Goal: Use online tool/utility

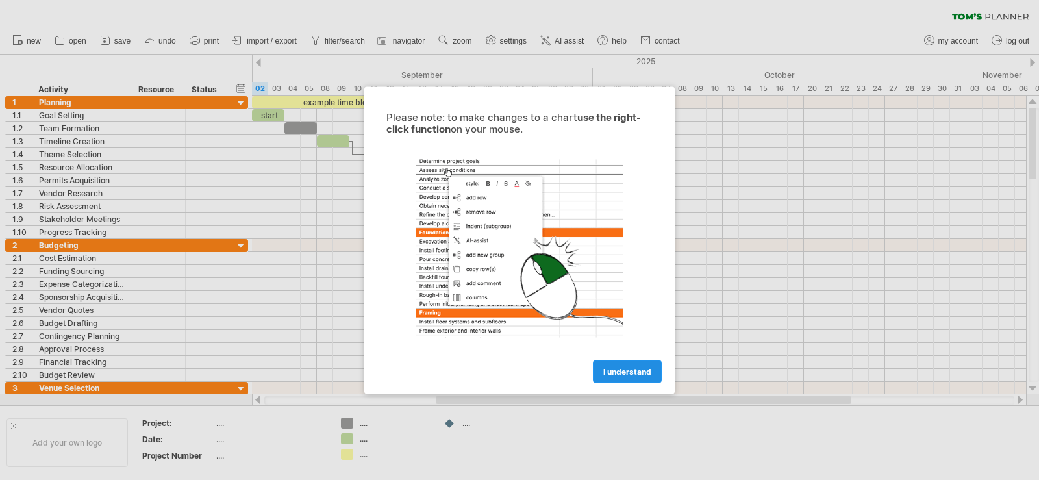
click at [605, 373] on span "I understand" at bounding box center [627, 371] width 48 height 10
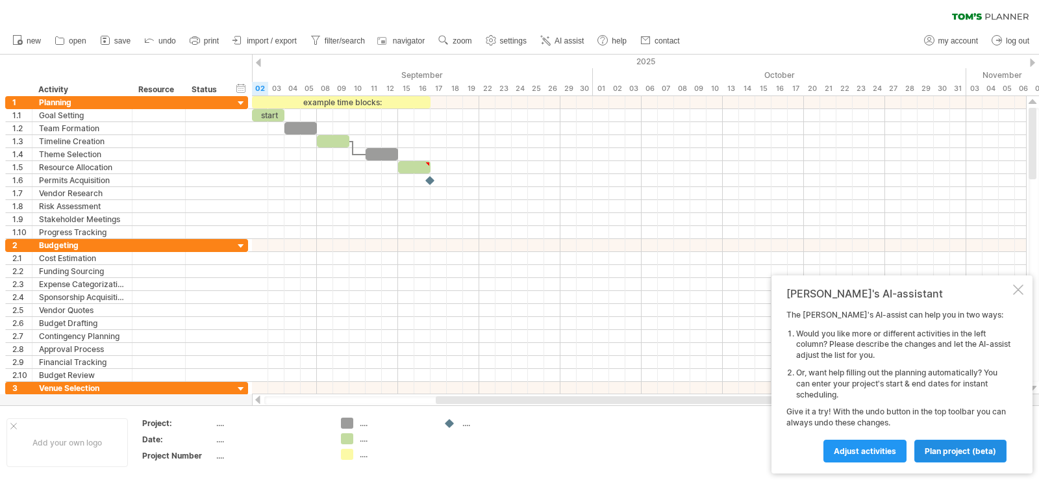
click at [947, 454] on span "plan project (beta)" at bounding box center [960, 451] width 71 height 10
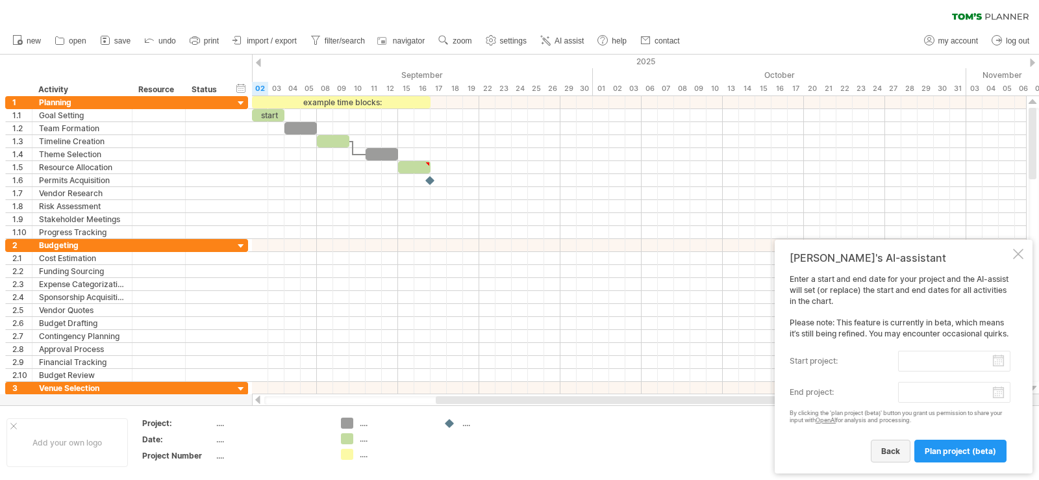
click at [910, 450] on link "back" at bounding box center [891, 451] width 40 height 23
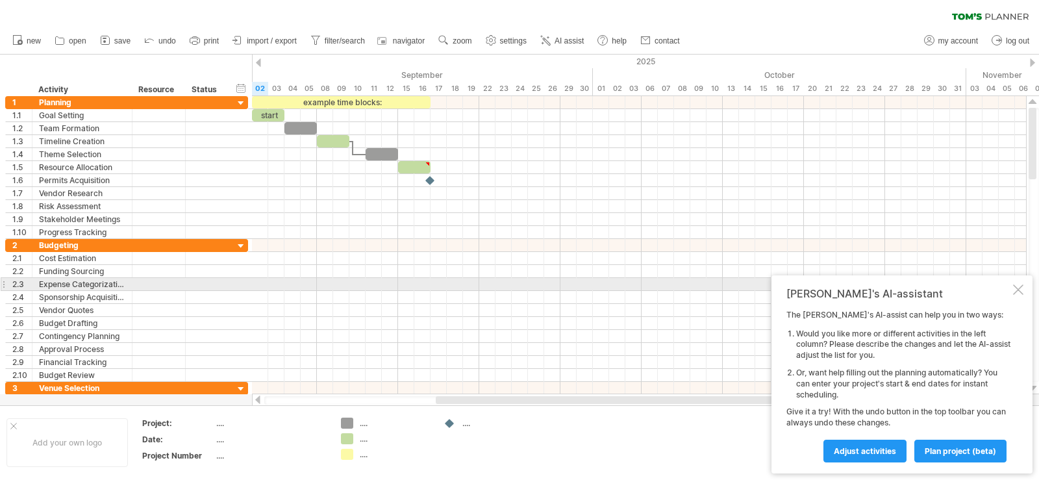
click at [1017, 283] on div "[PERSON_NAME]'s AI-assistant The [PERSON_NAME]'s AI-assist can help you in two …" at bounding box center [901, 374] width 261 height 198
click at [1014, 288] on div at bounding box center [1018, 289] width 10 height 10
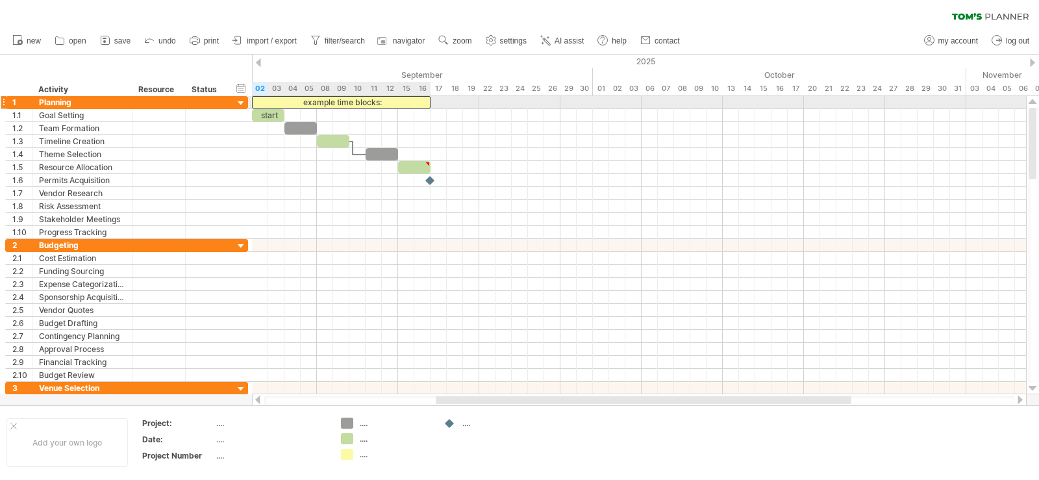
click at [347, 104] on div "example time blocks:" at bounding box center [341, 102] width 179 height 12
click at [377, 106] on div "**********" at bounding box center [341, 102] width 179 height 12
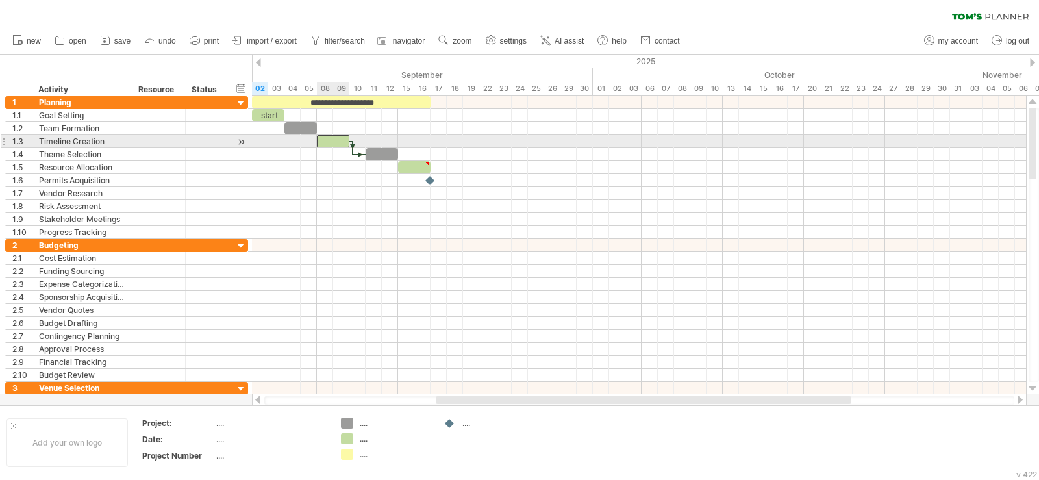
click at [332, 145] on div at bounding box center [333, 141] width 32 height 12
click at [338, 138] on div at bounding box center [333, 141] width 32 height 12
drag, startPoint x: 338, startPoint y: 138, endPoint x: 304, endPoint y: 144, distance: 34.3
click at [336, 138] on div at bounding box center [333, 141] width 32 height 12
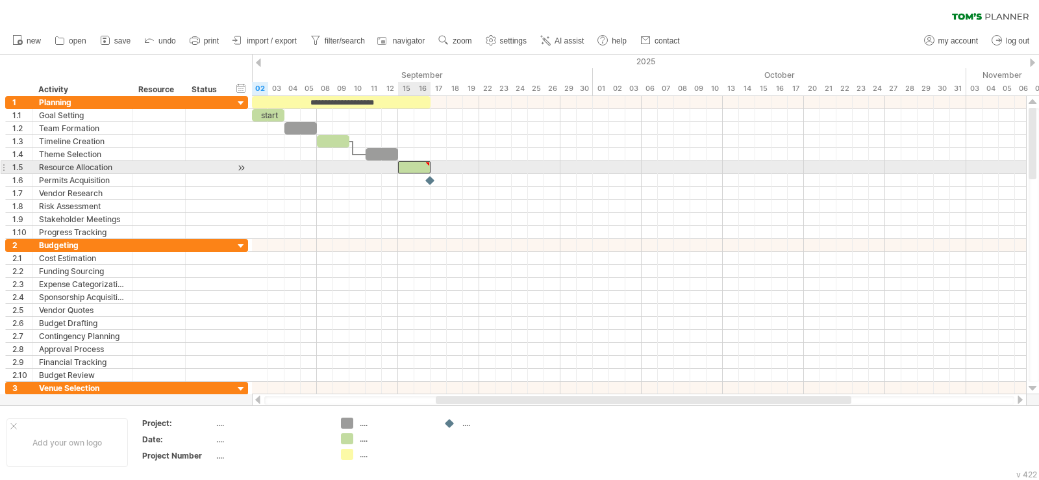
click at [407, 169] on div at bounding box center [414, 167] width 32 height 12
